Goal: Task Accomplishment & Management: Complete application form

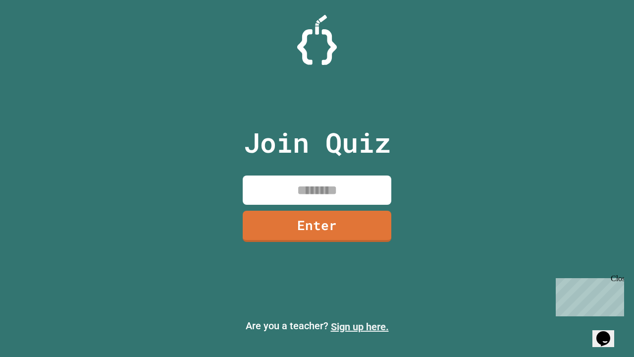
click at [360, 326] on link "Sign up here." at bounding box center [360, 326] width 58 height 12
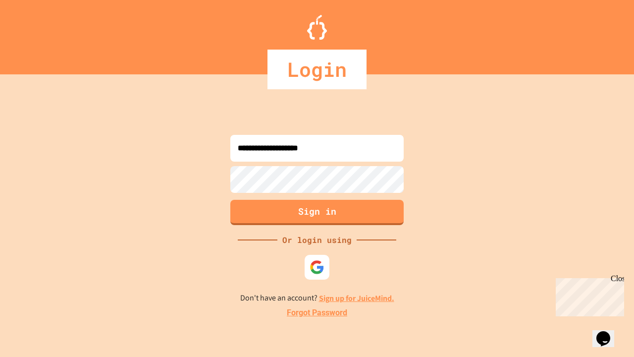
type input "**********"
